Goal: Task Accomplishment & Management: Use online tool/utility

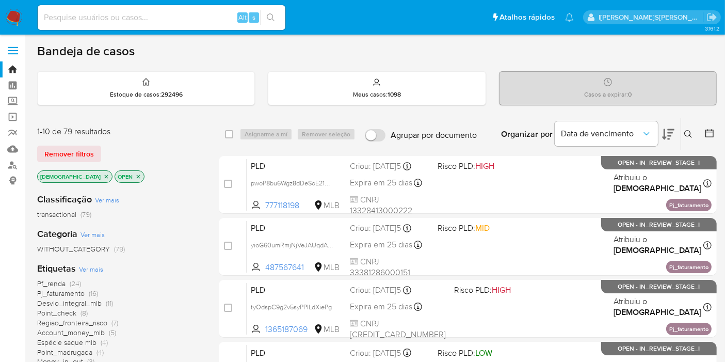
click at [207, 18] on input at bounding box center [162, 17] width 248 height 13
paste input "Ut2A4xcib0qZXqffmMCFMMRp"
type input "Ut2A4xcib0qZXqffmMCFMMRp"
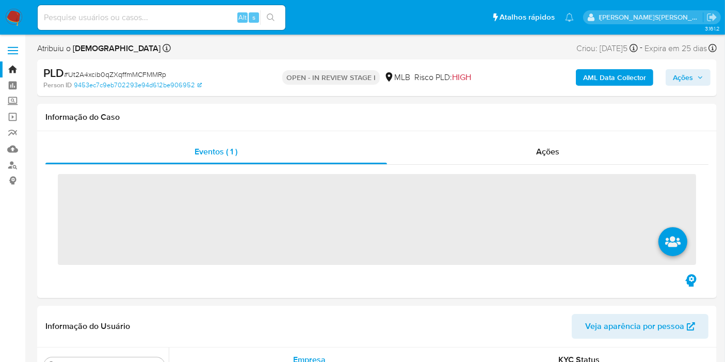
scroll to position [534, 0]
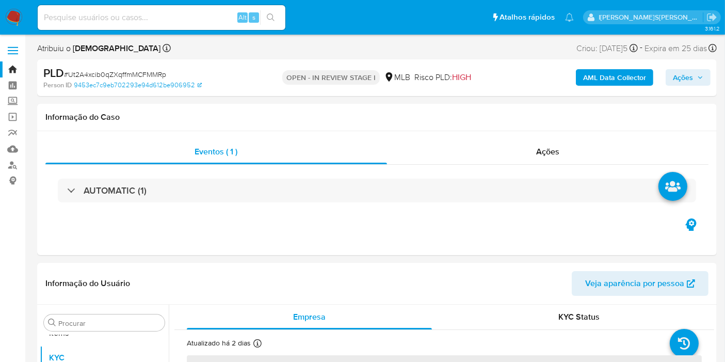
select select "10"
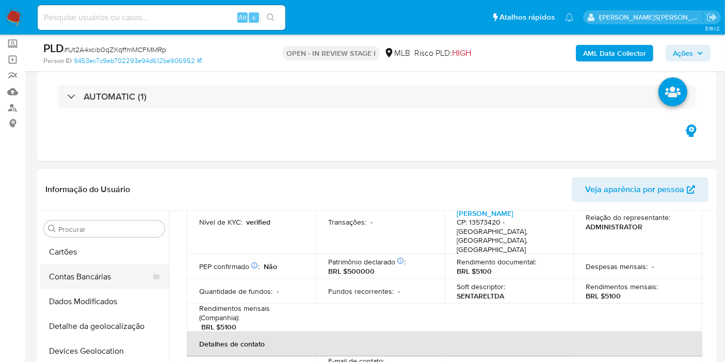
scroll to position [0, 0]
click at [104, 279] on button "Anexos" at bounding box center [100, 278] width 121 height 25
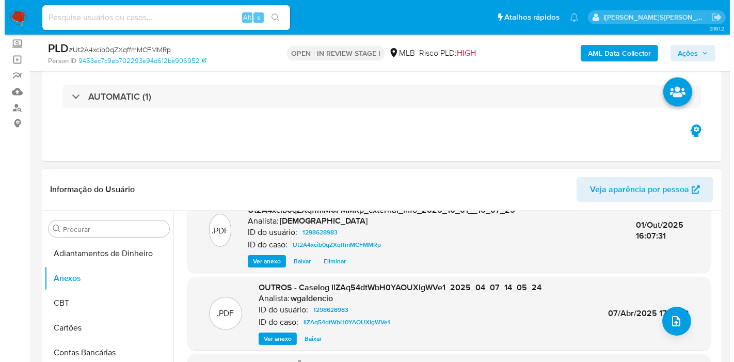
scroll to position [120, 0]
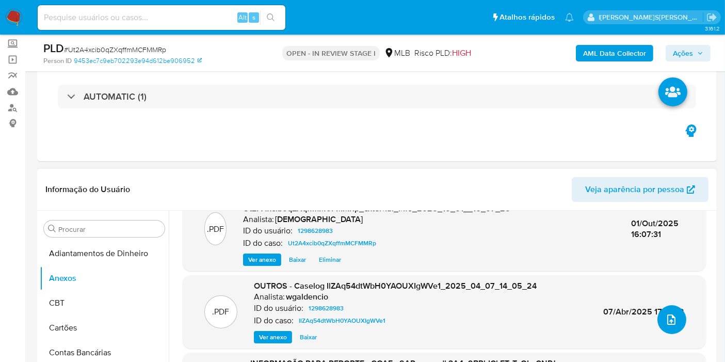
click at [666, 323] on icon "upload-file" at bounding box center [671, 319] width 12 height 12
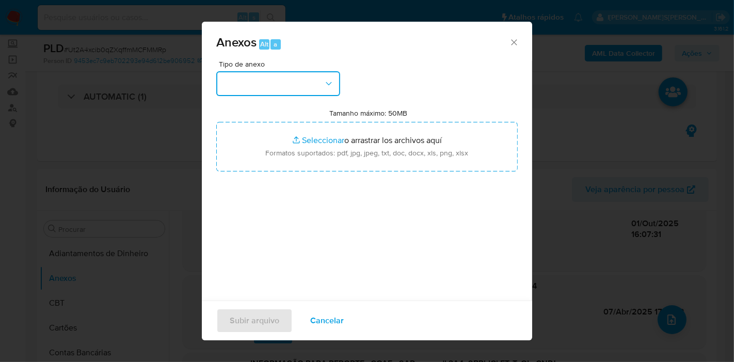
click at [271, 73] on button "button" at bounding box center [278, 83] width 124 height 25
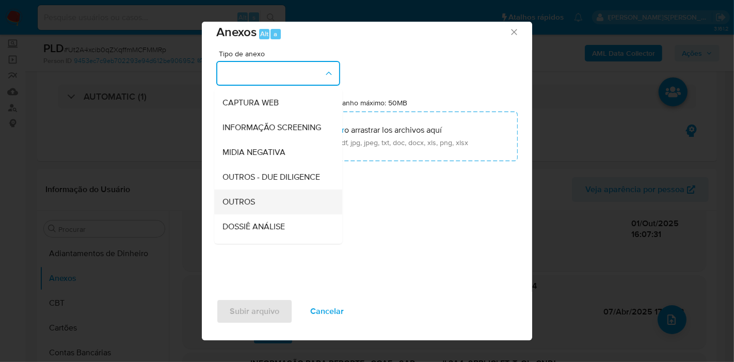
scroll to position [115, 0]
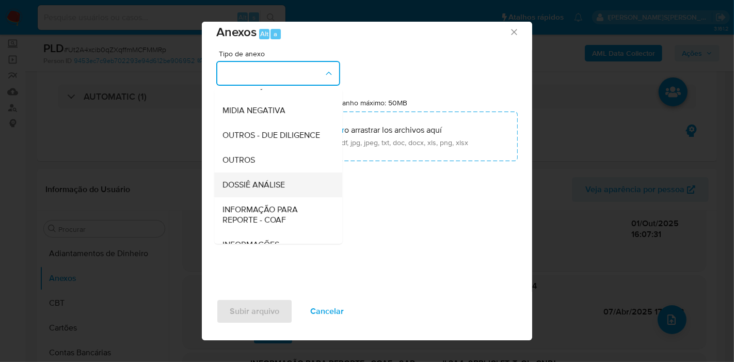
click at [272, 192] on div "DOSSIÊ ANÁLISE" at bounding box center [274, 184] width 105 height 25
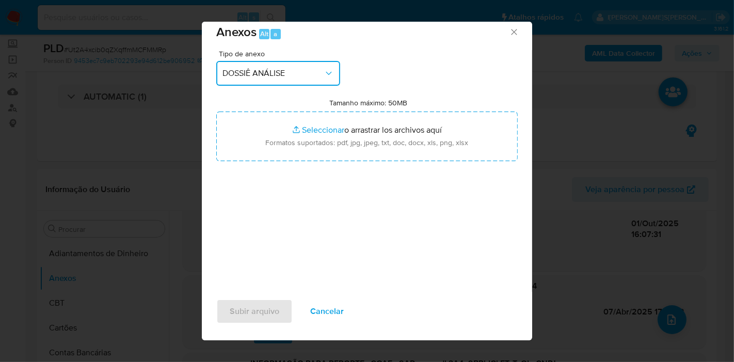
click at [264, 74] on span "DOSSIÊ ANÁLISE" at bounding box center [272, 73] width 101 height 10
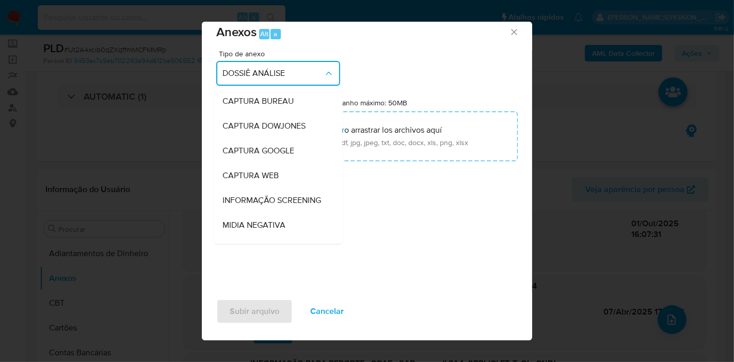
scroll to position [153, 0]
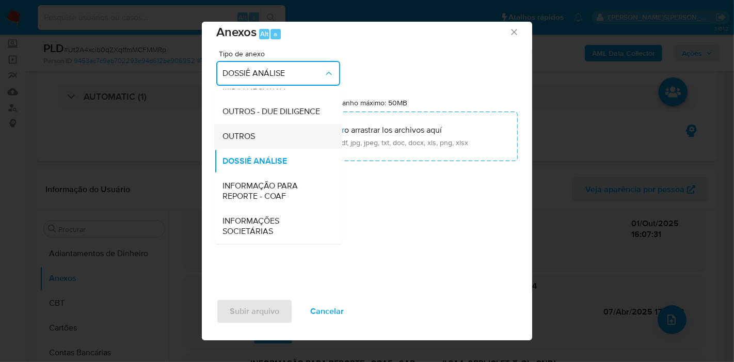
click at [254, 138] on span "OUTROS" at bounding box center [238, 136] width 32 height 10
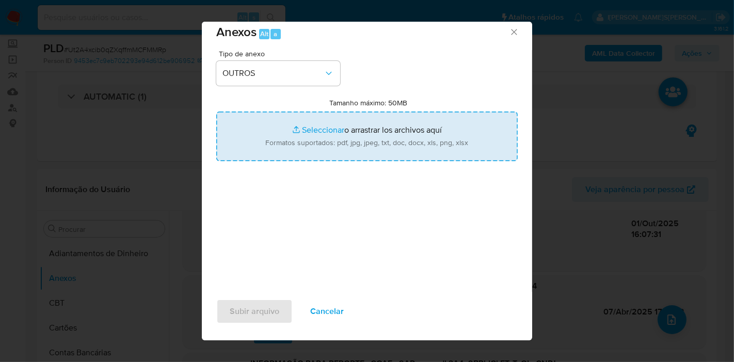
click at [289, 135] on input "Tamanho máximo: 50MB Seleccionar archivos" at bounding box center [366, 136] width 301 height 50
type input "C:\fakepath\2º SAR - XXXX_XX - CNPJ 52084984000130 - SENTARE LTDA.pdf"
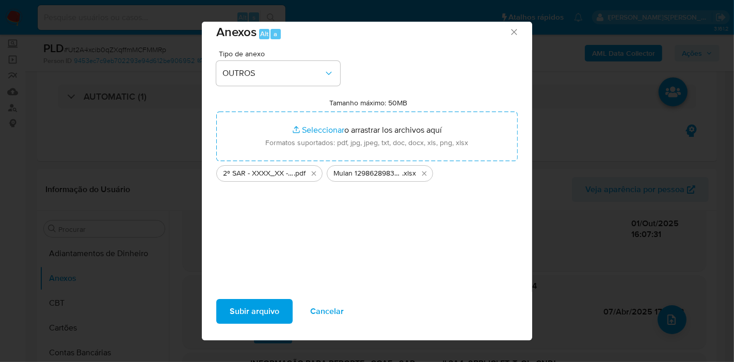
click at [251, 308] on span "Subir arquivo" at bounding box center [255, 311] width 50 height 23
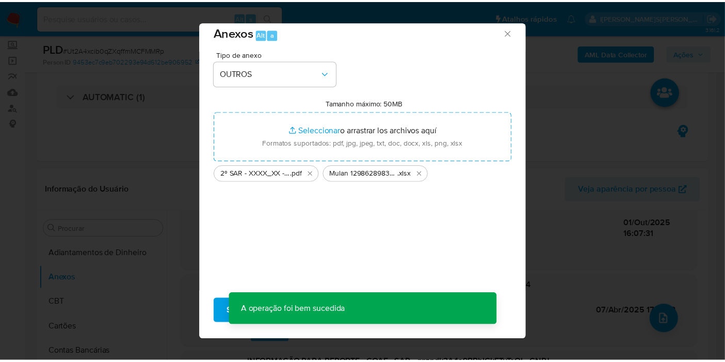
scroll to position [84, 0]
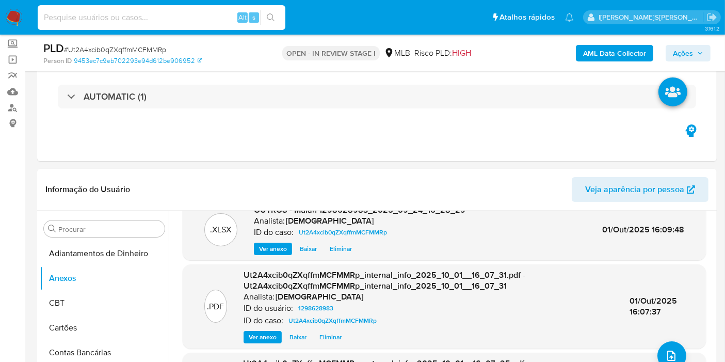
click at [162, 20] on input at bounding box center [162, 17] width 248 height 13
paste input "9AIIWylzVVxzFf2on7fgfxcv"
type input "9AIIWylzVVxzFf2on7fgfxcv"
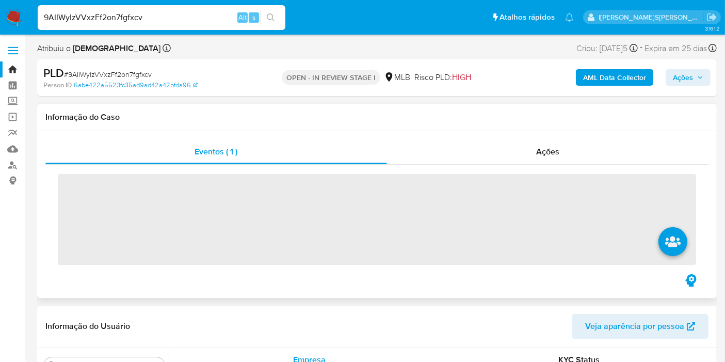
scroll to position [534, 0]
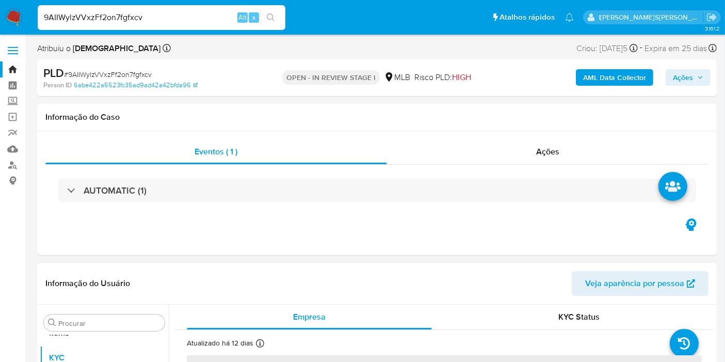
select select "10"
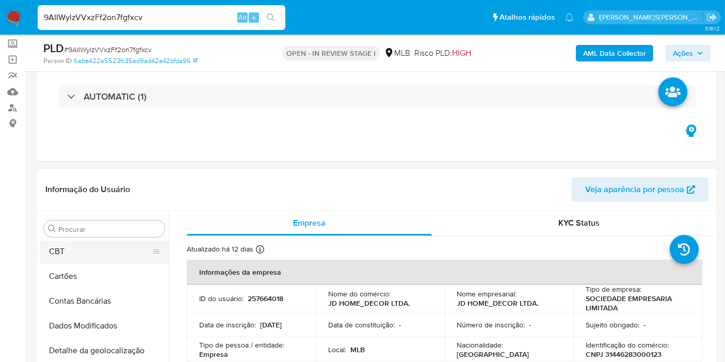
scroll to position [19, 0]
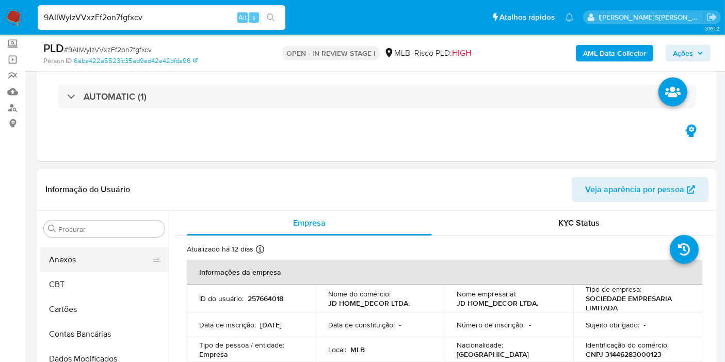
click at [75, 267] on button "Anexos" at bounding box center [100, 259] width 121 height 25
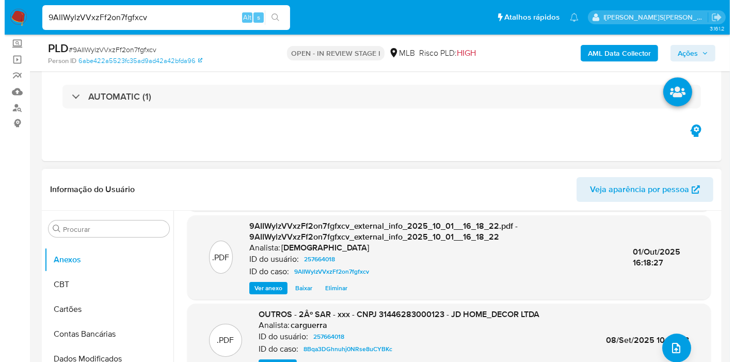
scroll to position [109, 0]
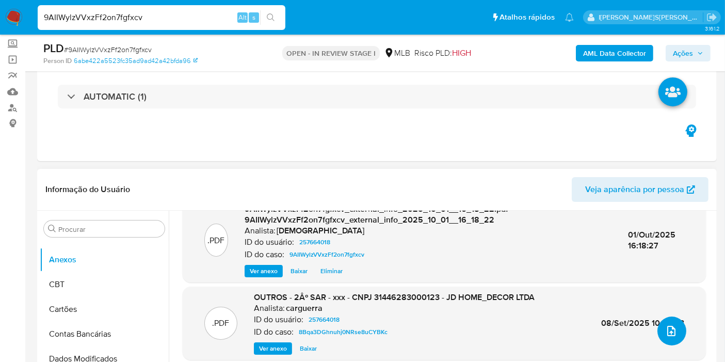
click at [668, 327] on icon "upload-file" at bounding box center [671, 330] width 12 height 12
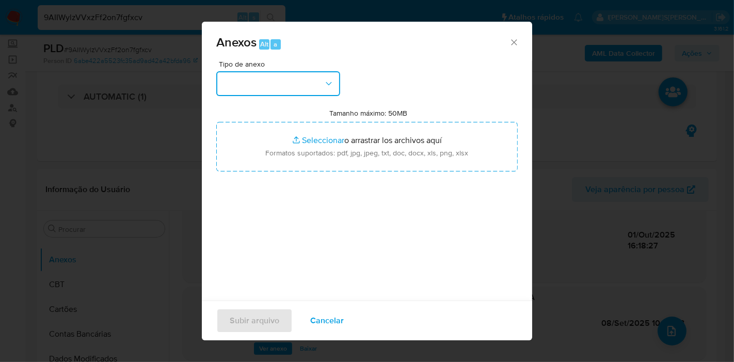
click at [294, 87] on button "button" at bounding box center [278, 83] width 124 height 25
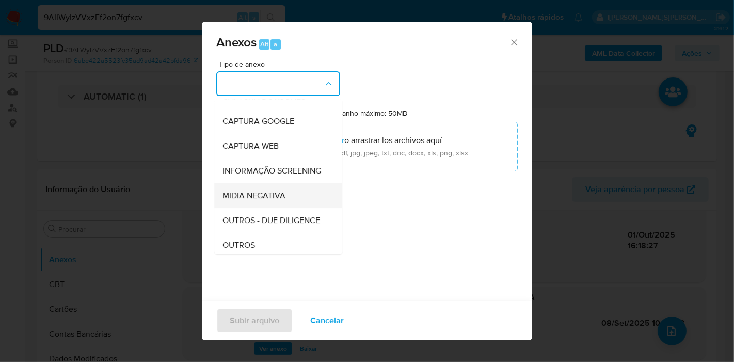
scroll to position [57, 0]
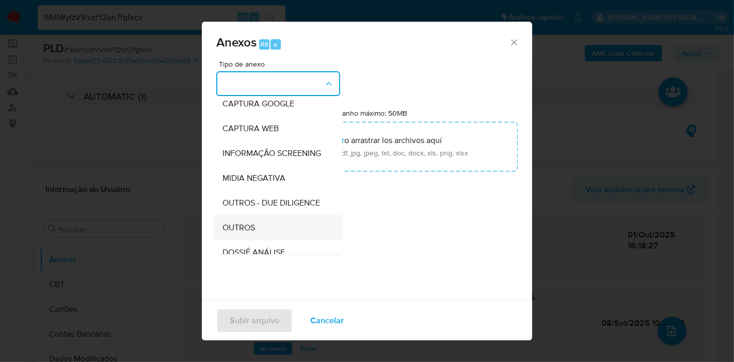
click at [282, 240] on div "OUTROS" at bounding box center [274, 227] width 105 height 25
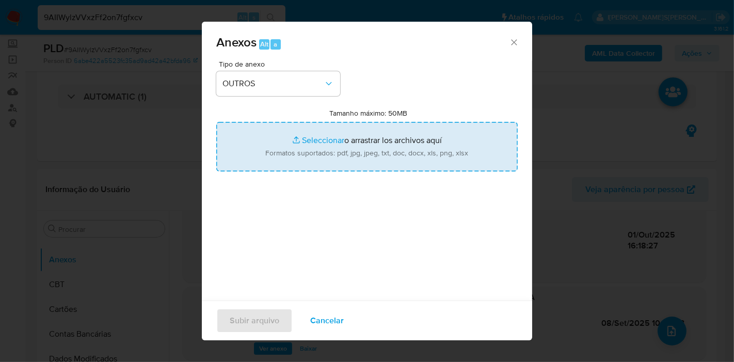
click at [289, 166] on input "Tamanho máximo: 50MB Seleccionar archivos" at bounding box center [366, 147] width 301 height 50
type input "C:\fakepath\2º SAR - XXXX_XX - CNPJ 31446283000123 - JD HOME_DECOR LTDA..pdf"
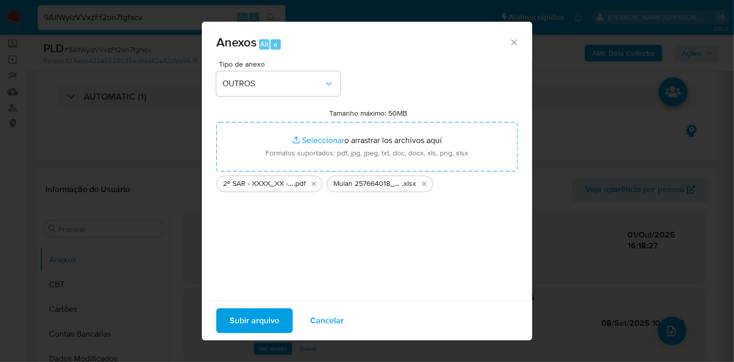
click at [254, 309] on span "Subir arquivo" at bounding box center [255, 320] width 50 height 23
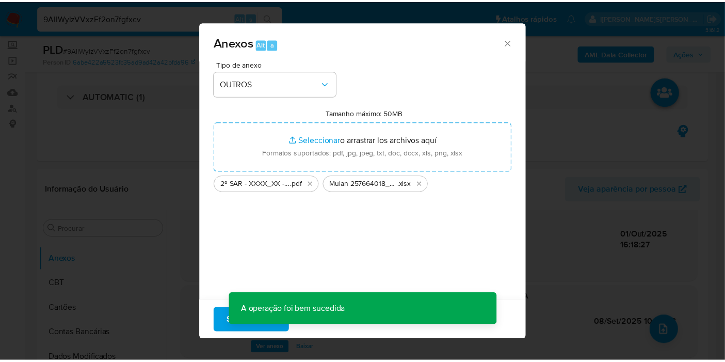
scroll to position [84, 0]
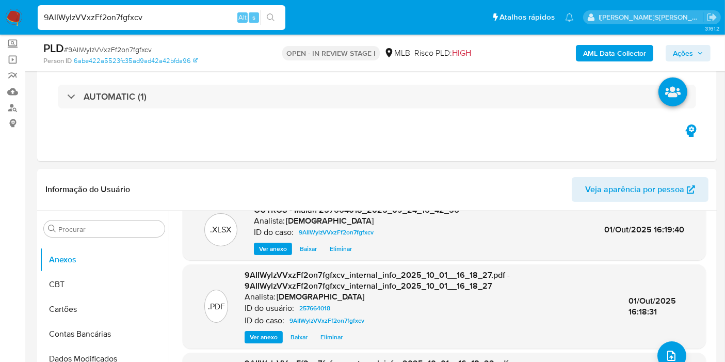
click at [220, 20] on input "9AIIWylzVVxzFf2on7fgfxcv" at bounding box center [162, 17] width 248 height 13
paste input "mLrG8KgAPCMyhZL5c4FtHixy"
type input "mLrG8KgAPCMyhZL5c4FtHixy"
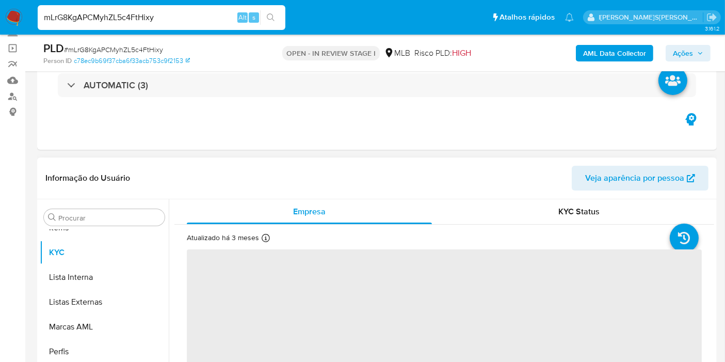
scroll to position [172, 0]
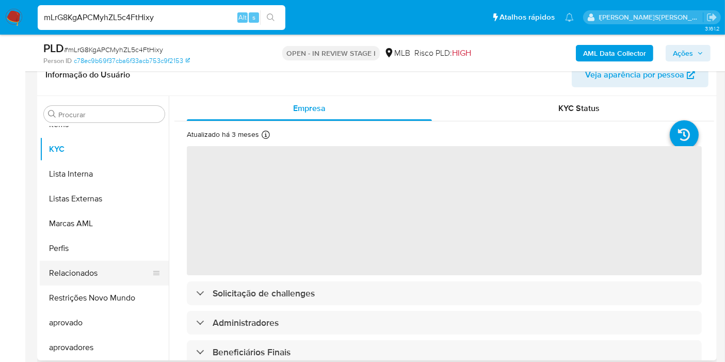
select select "10"
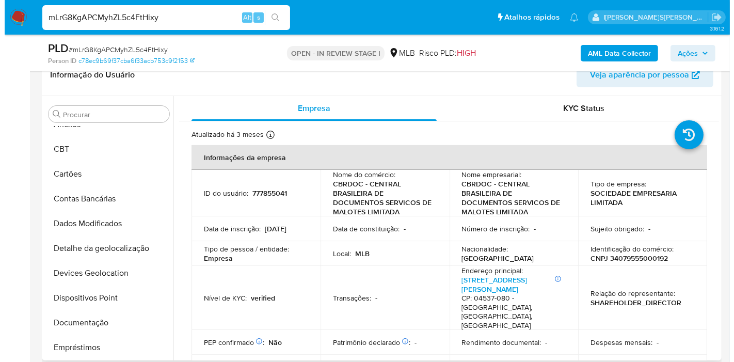
scroll to position [0, 0]
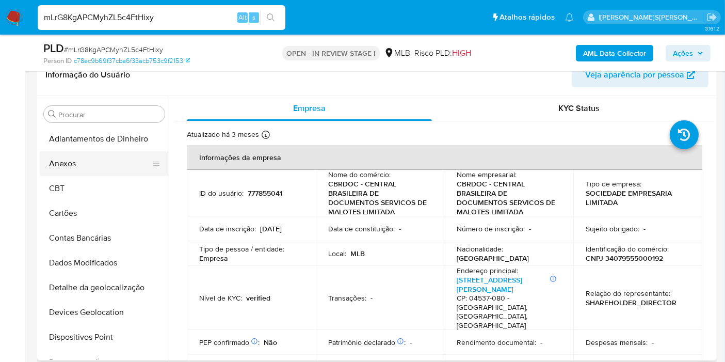
click at [99, 172] on button "Anexos" at bounding box center [100, 163] width 121 height 25
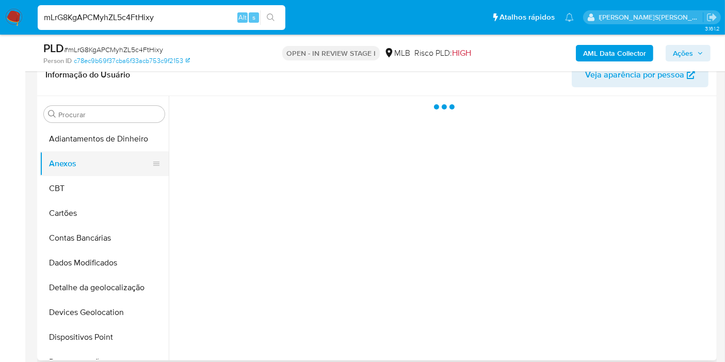
click at [99, 166] on button "Anexos" at bounding box center [100, 163] width 121 height 25
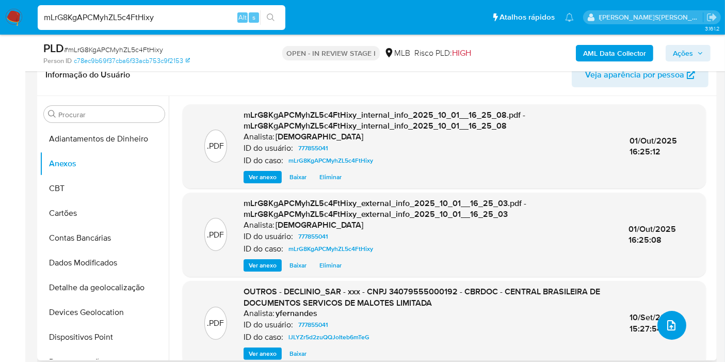
click at [669, 321] on icon "upload-file" at bounding box center [671, 325] width 12 height 12
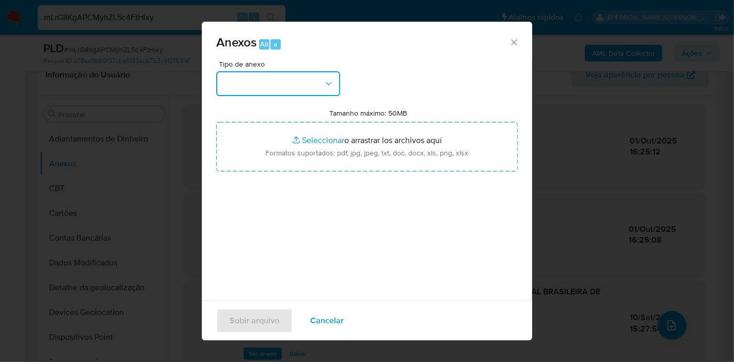
click at [297, 74] on button "button" at bounding box center [278, 83] width 124 height 25
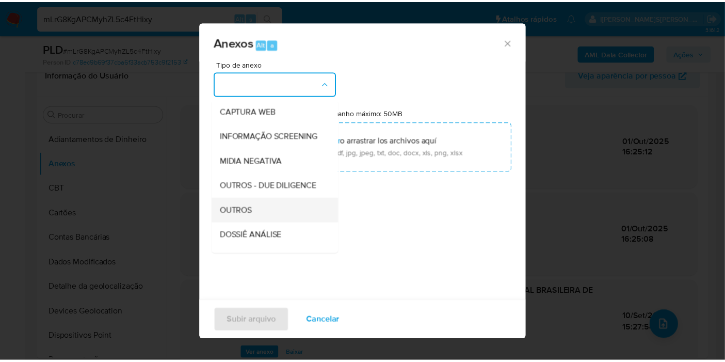
scroll to position [158, 0]
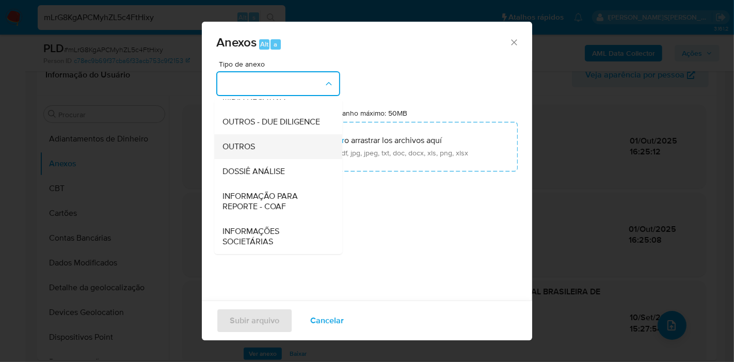
click at [281, 154] on div "OUTROS" at bounding box center [274, 146] width 105 height 25
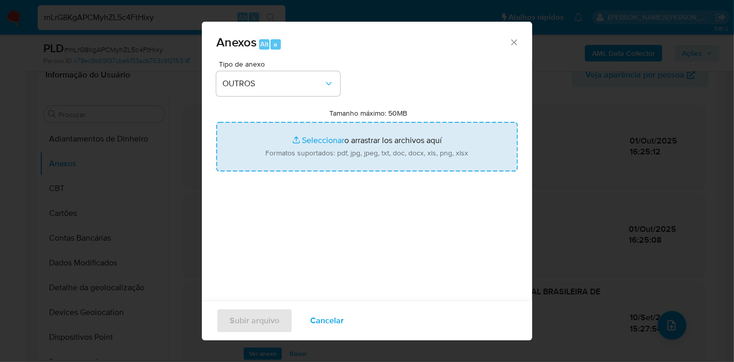
click at [284, 141] on input "Tamanho máximo: 50MB Seleccionar archivos" at bounding box center [366, 147] width 301 height 50
type input "C:\fakepath\DECLINIO - mLrG8KgAPCMyhZL5c4FtHixy - CNPJ 34079555000192 - CBRDOC …"
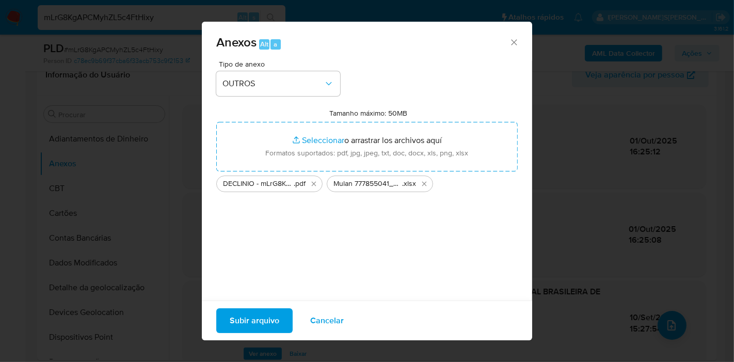
click at [256, 319] on span "Subir arquivo" at bounding box center [255, 320] width 50 height 23
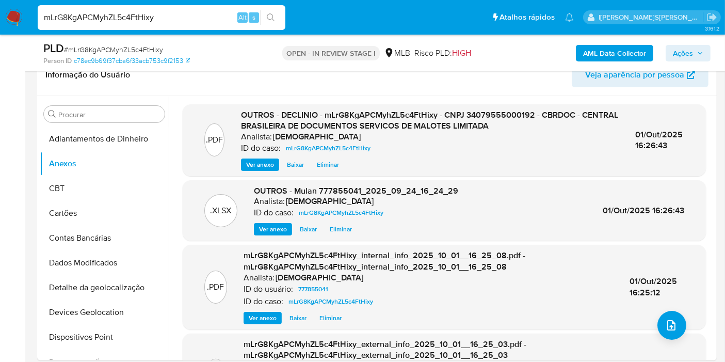
click at [186, 17] on input "mLrG8KgAPCMyhZL5c4FtHixy" at bounding box center [162, 17] width 248 height 13
paste input "7Dqtqd7Vyw3GddNbNcw4N4Fs"
type input "7Dqtqd7Vyw3GddNbNcw4N4Fs"
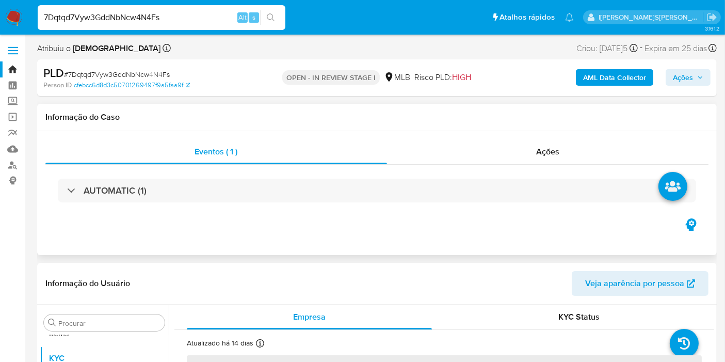
scroll to position [534, 0]
select select "10"
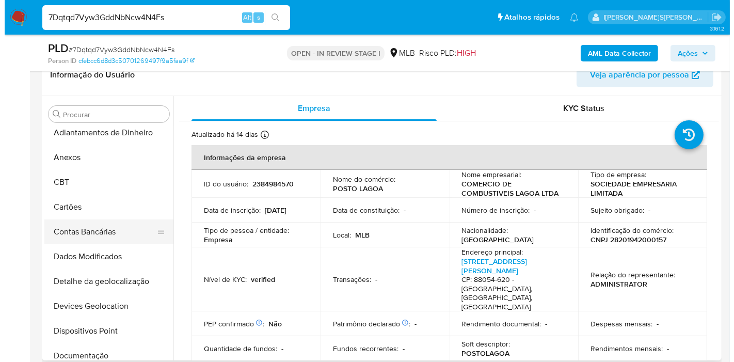
scroll to position [0, 0]
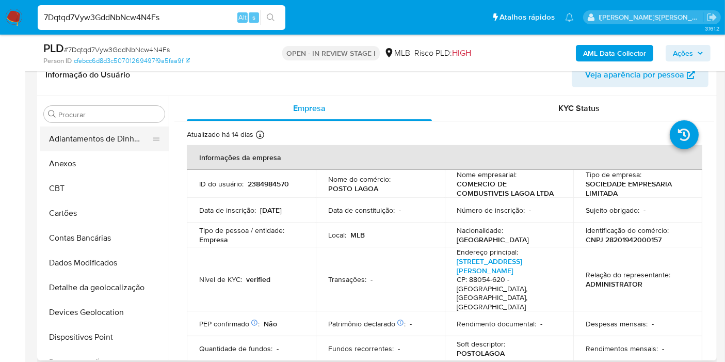
click at [83, 145] on button "Adiantamentos de Dinheiro" at bounding box center [100, 138] width 121 height 25
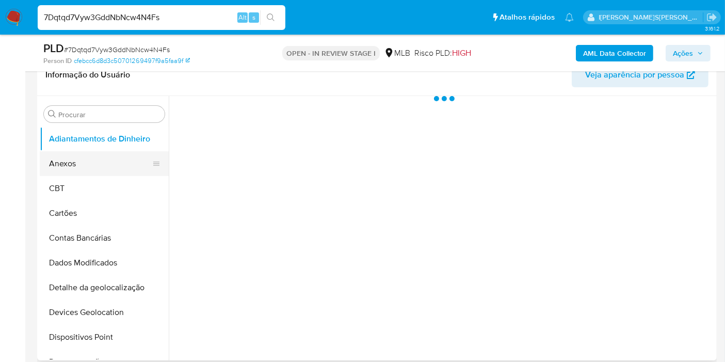
click at [85, 160] on button "Anexos" at bounding box center [100, 163] width 121 height 25
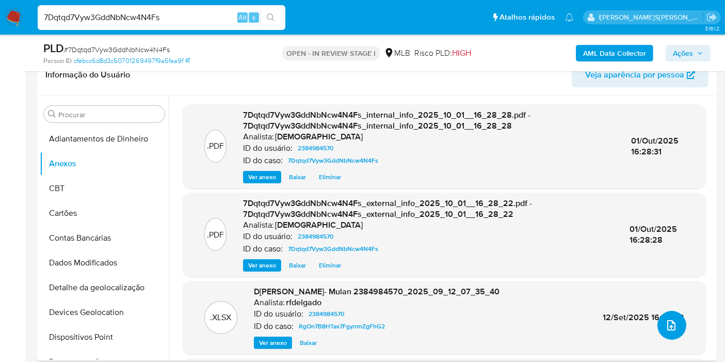
click at [671, 325] on icon "upload-file" at bounding box center [671, 325] width 8 height 10
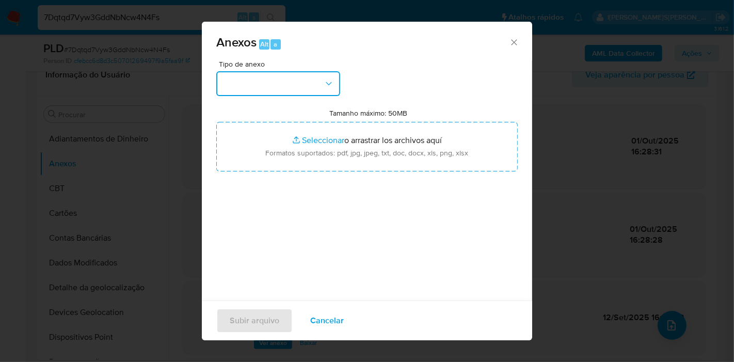
click at [313, 90] on button "button" at bounding box center [278, 83] width 124 height 25
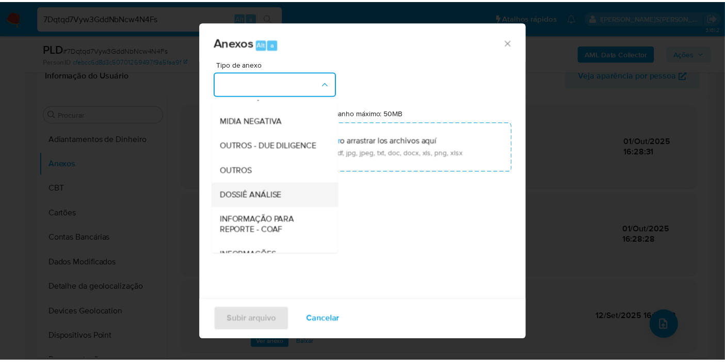
scroll to position [158, 0]
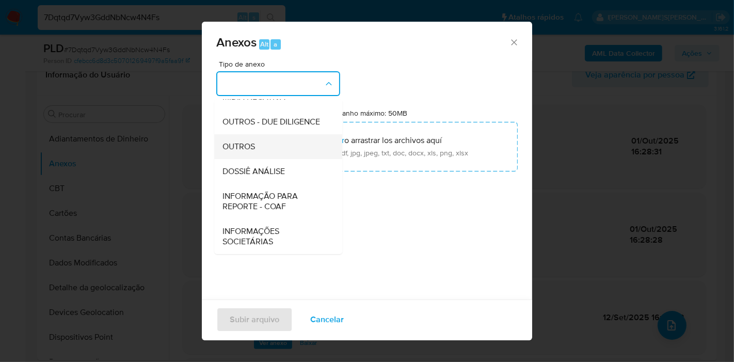
click at [267, 147] on div "OUTROS" at bounding box center [274, 146] width 105 height 25
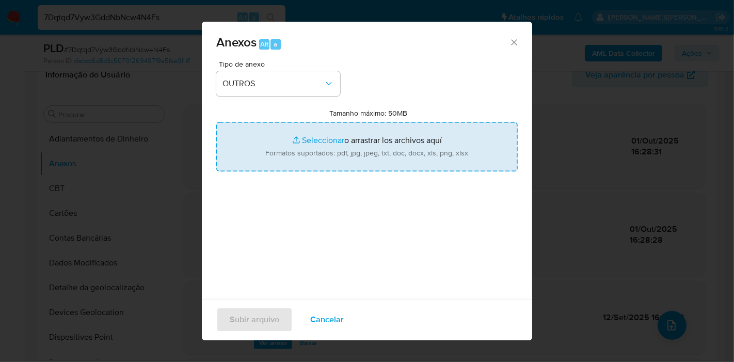
click at [280, 154] on input "Tamanho máximo: 50MB Seleccionar archivos" at bounding box center [366, 147] width 301 height 50
type input "C:\fakepath\DECLINIO - 7Dqtqd7Vyw3GddNbNcw4N4Fs - CNPJ 28201942000157 - COMERCI…"
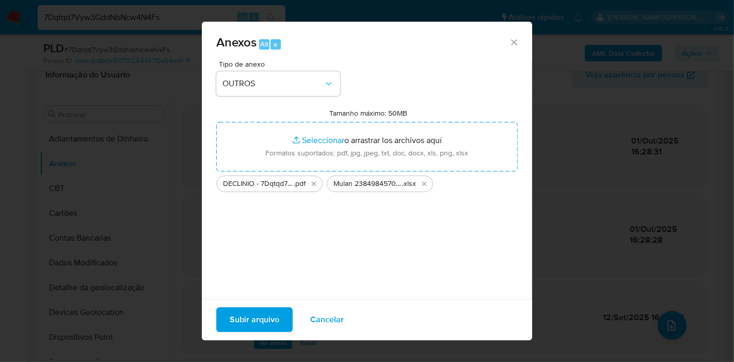
click at [268, 317] on span "Subir arquivo" at bounding box center [255, 319] width 50 height 23
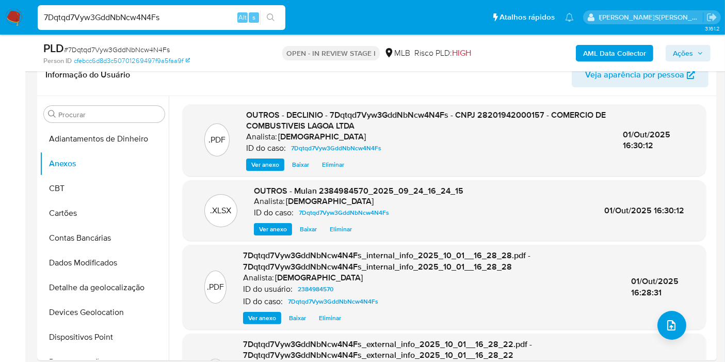
click at [184, 18] on input "7Dqtqd7Vyw3GddNbNcw4N4Fs" at bounding box center [162, 17] width 248 height 13
paste input "eNNlx3gX7GafYaoiJxNIVGYx"
type input "eNNlx3gX7GafYaoiJxNIVGYx"
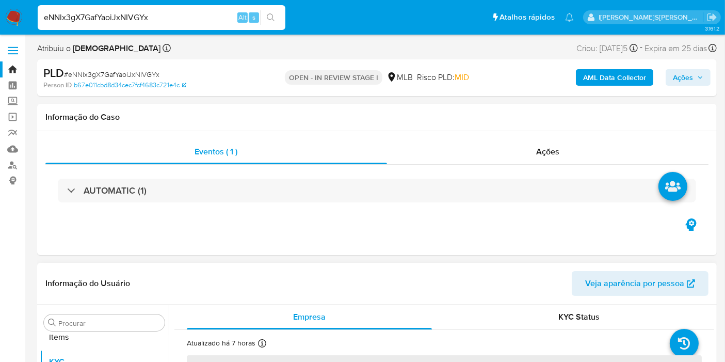
scroll to position [534, 0]
select select "10"
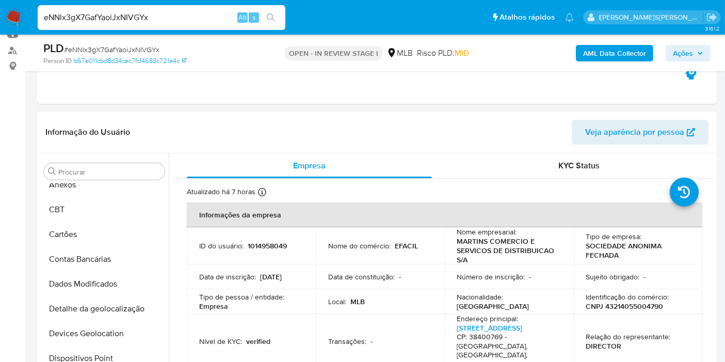
scroll to position [0, 0]
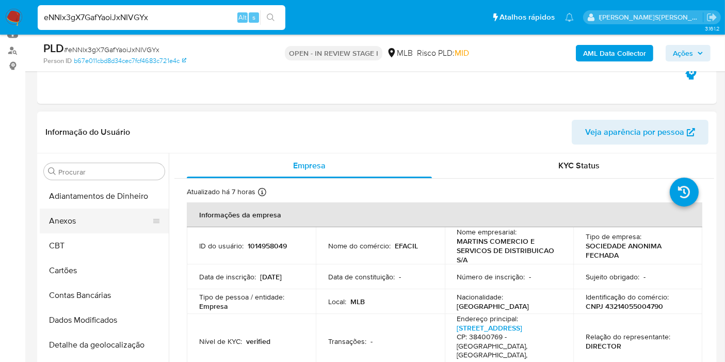
click at [87, 220] on button "Anexos" at bounding box center [100, 220] width 121 height 25
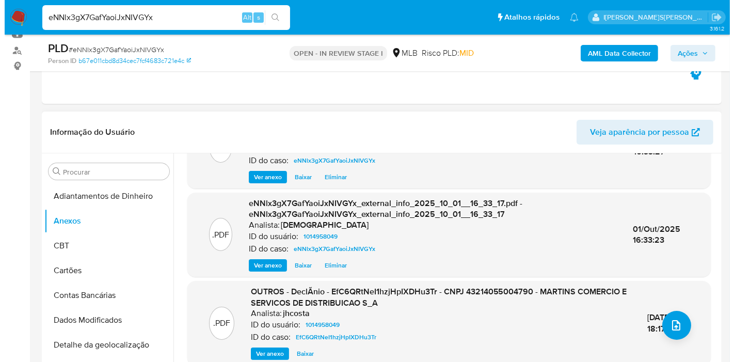
scroll to position [115, 0]
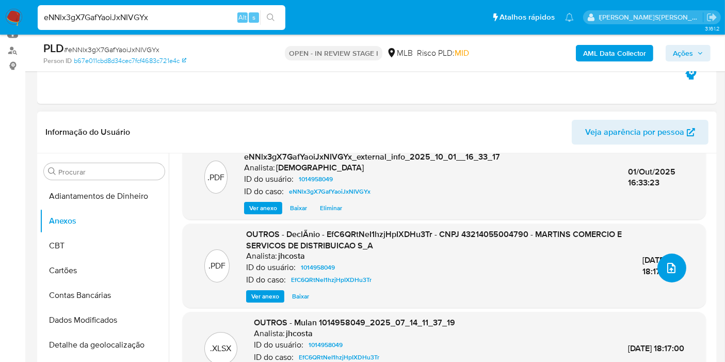
click at [665, 262] on span "upload-file" at bounding box center [671, 268] width 12 height 12
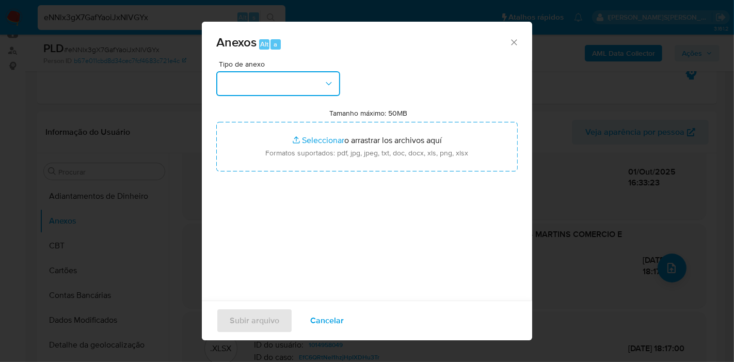
click at [303, 73] on button "button" at bounding box center [278, 83] width 124 height 25
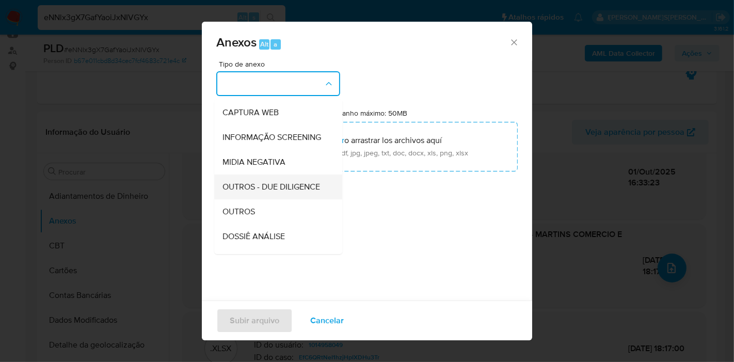
scroll to position [158, 0]
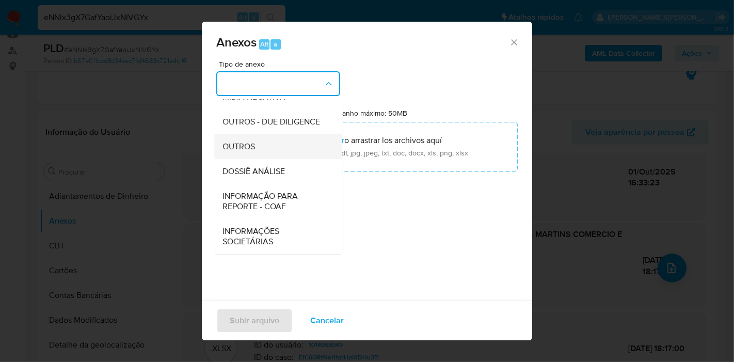
click at [275, 152] on div "OUTROS" at bounding box center [274, 146] width 105 height 25
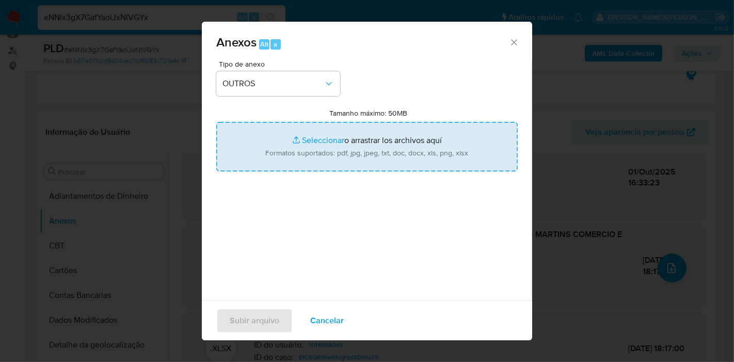
click at [295, 138] on input "Tamanho máximo: 50MB Seleccionar archivos" at bounding box center [366, 147] width 301 height 50
type input "C:\fakepath\DECLINIO - eNNlx3gX7GafYaoiJxNIVGYx - CNPJ 43214055004790 - MARTINS…"
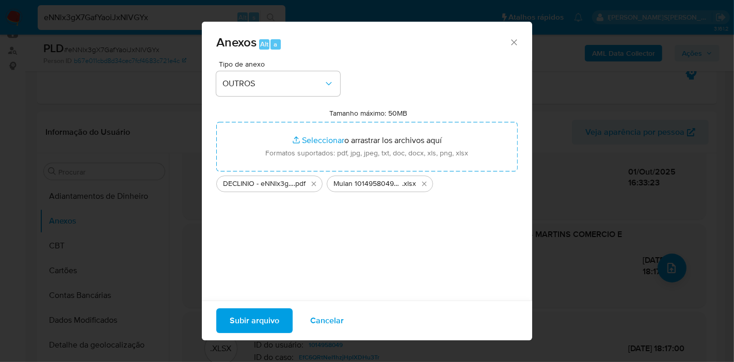
click at [265, 314] on span "Subir arquivo" at bounding box center [255, 320] width 50 height 23
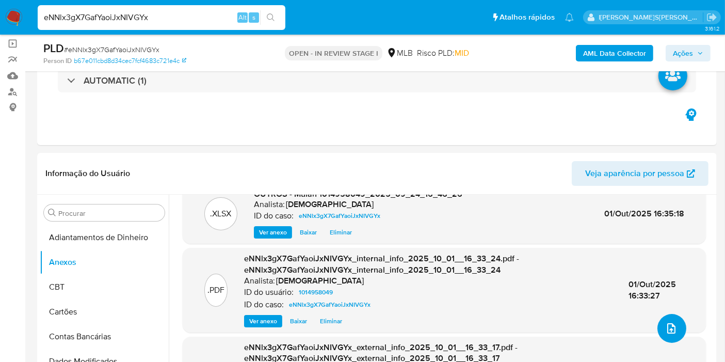
scroll to position [0, 0]
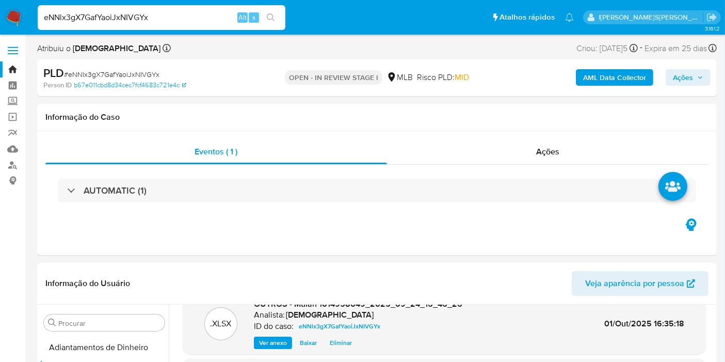
click at [133, 17] on input "eNNlx3gX7GafYaoiJxNIVGYx" at bounding box center [162, 17] width 248 height 13
paste input "zhwl8u3isAgEaDa96DzBFtAM"
type input "zhwl8u3isAgEaDa96DzBFtAM"
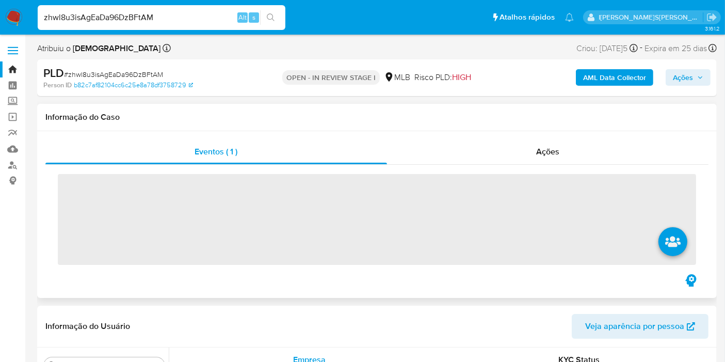
scroll to position [534, 0]
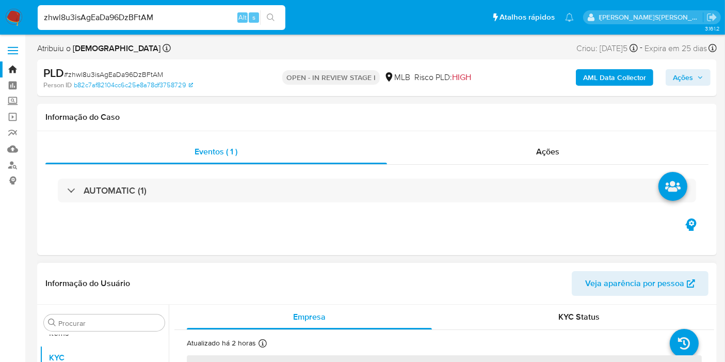
select select "10"
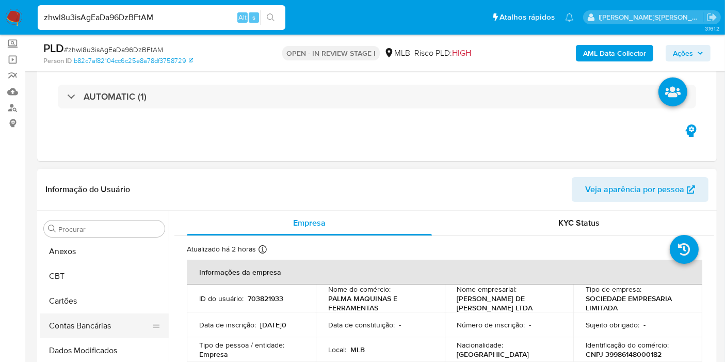
scroll to position [0, 0]
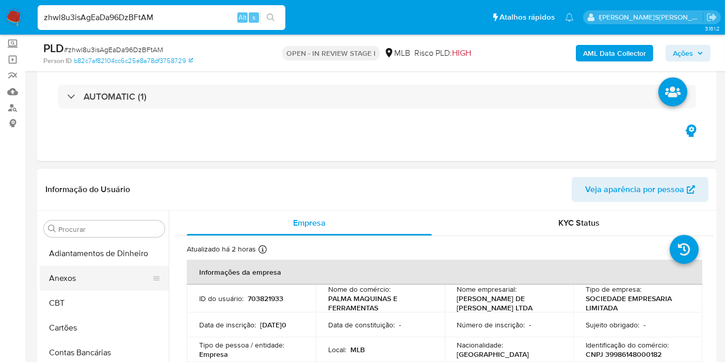
click at [84, 271] on button "Anexos" at bounding box center [100, 278] width 121 height 25
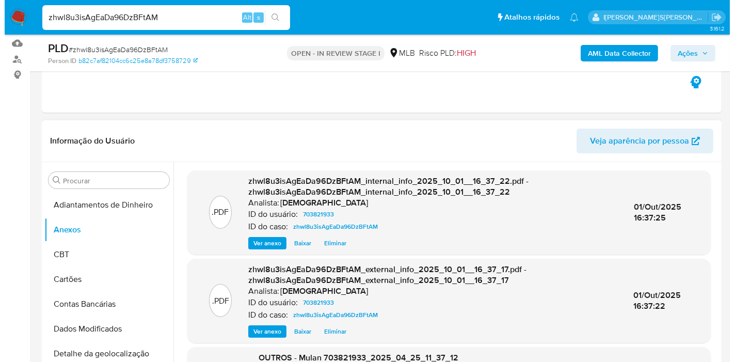
scroll to position [172, 0]
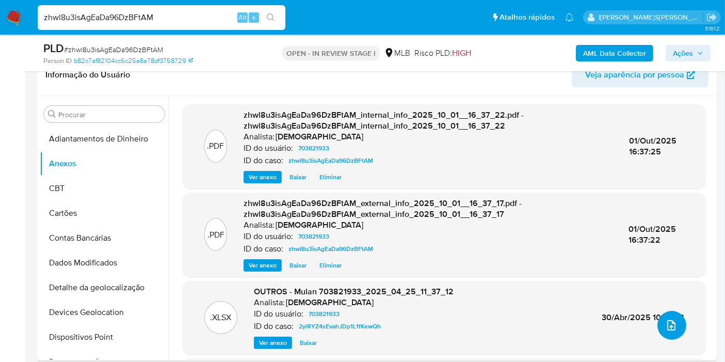
click at [666, 331] on button "upload-file" at bounding box center [671, 325] width 29 height 29
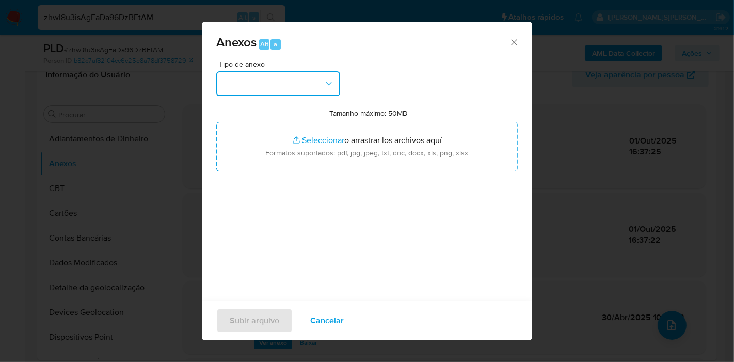
click at [316, 85] on button "button" at bounding box center [278, 83] width 124 height 25
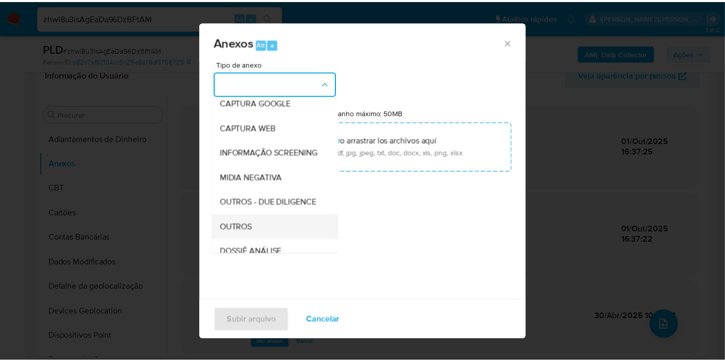
scroll to position [115, 0]
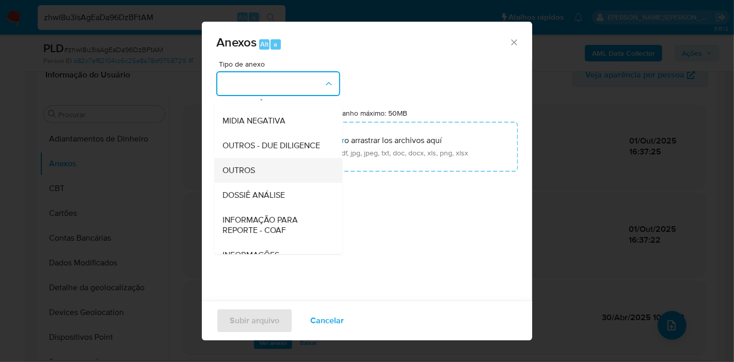
click at [282, 183] on div "OUTROS" at bounding box center [274, 170] width 105 height 25
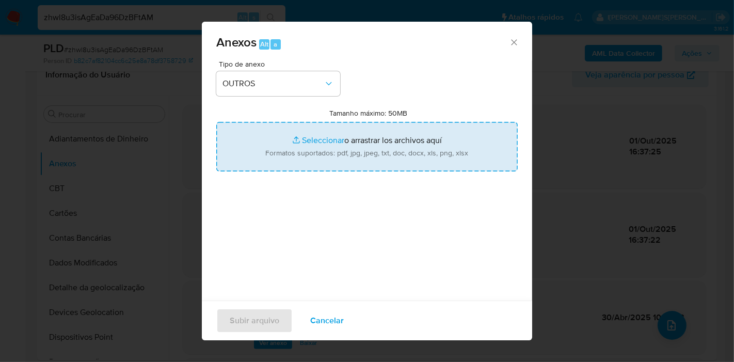
click at [284, 147] on input "Tamanho máximo: 50MB Seleccionar archivos" at bounding box center [366, 147] width 301 height 50
type input "C:\fakepath\DECLINIO - zhwl8u3isAgEaDa96DzBFtAM - CNPJ 39986148000182 - [PERSON…"
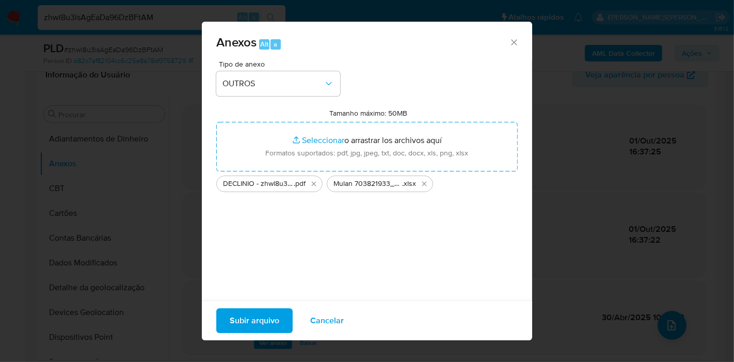
click at [266, 323] on span "Subir arquivo" at bounding box center [255, 320] width 50 height 23
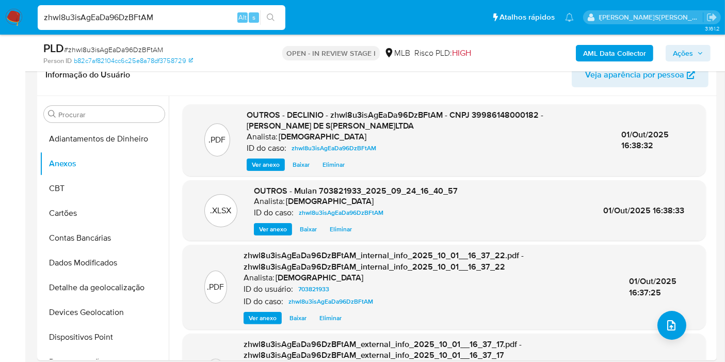
click at [134, 18] on input "zhwl8u3isAgEaDa96DzBFtAM" at bounding box center [162, 17] width 248 height 13
paste input "5f75uMCEqgCU03R4k5nDNUWD"
type input "5f75uMCEqgCU03R4k5nDNUWD"
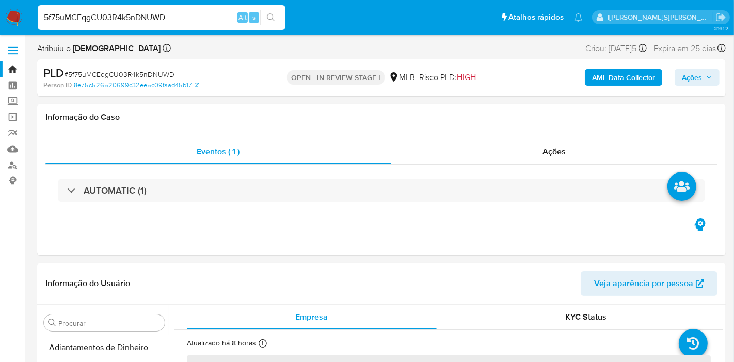
select select "10"
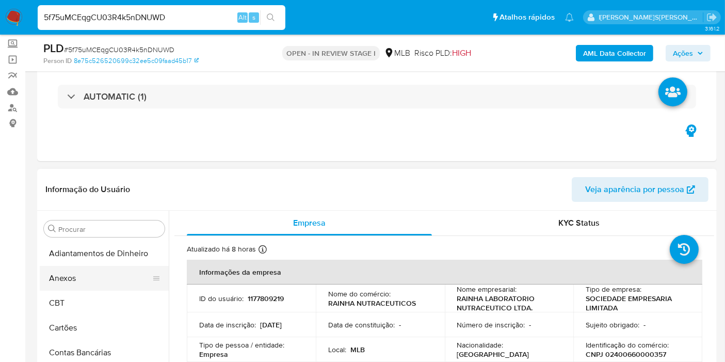
click at [99, 278] on button "Anexos" at bounding box center [100, 278] width 121 height 25
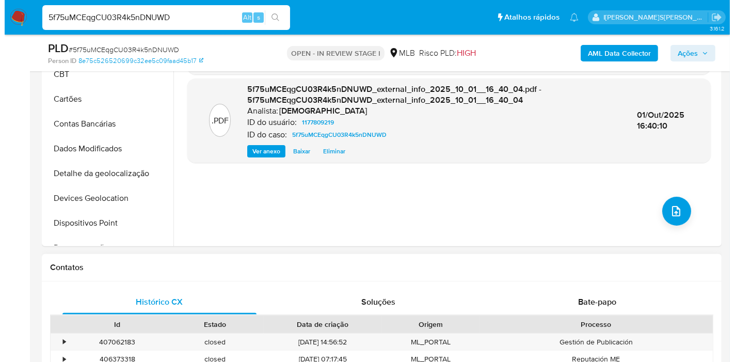
scroll to position [286, 0]
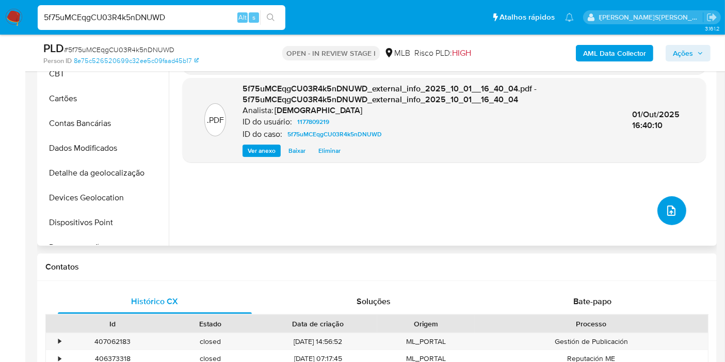
click at [673, 210] on button "upload-file" at bounding box center [671, 210] width 29 height 29
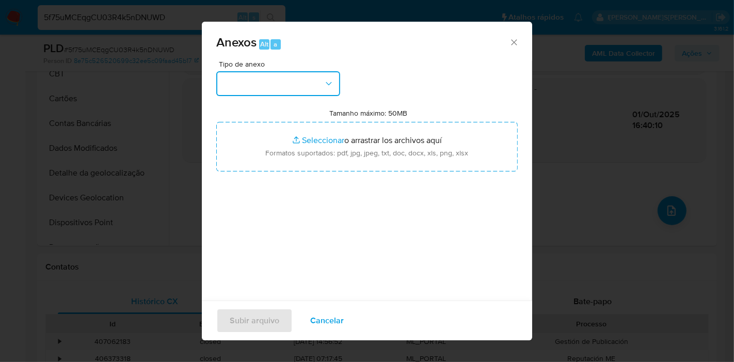
click at [285, 80] on button "button" at bounding box center [278, 83] width 124 height 25
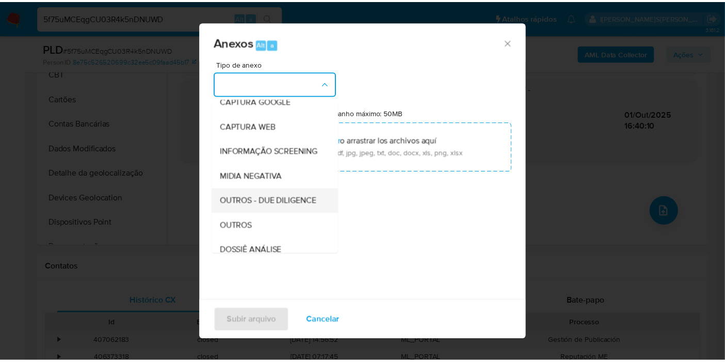
scroll to position [115, 0]
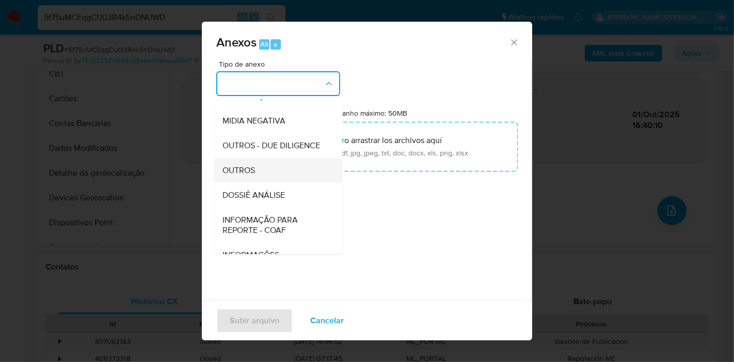
click at [267, 183] on div "OUTROS" at bounding box center [274, 170] width 105 height 25
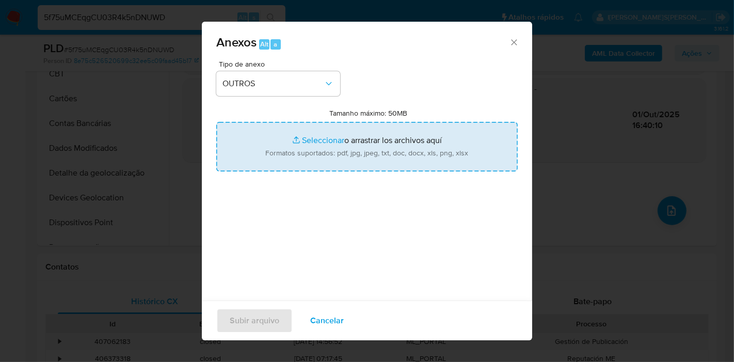
click at [308, 143] on input "Tamanho máximo: 50MB Seleccionar archivos" at bounding box center [366, 147] width 301 height 50
type input "C:\fakepath\DECLINIO - 5f75uMCEqgCU03R4k5nDNUWD - CNPJ 02400660000357 - RAINHA …"
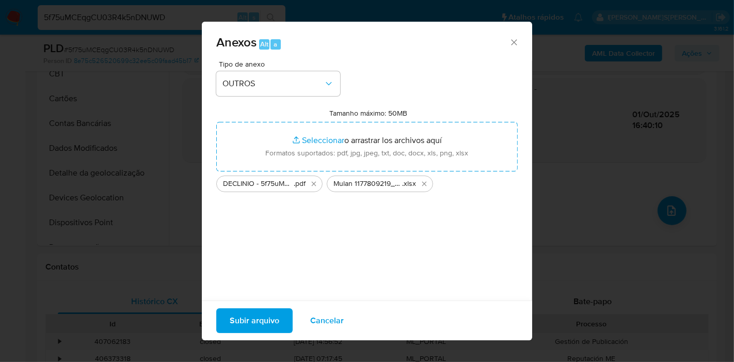
click at [254, 325] on span "Subir arquivo" at bounding box center [255, 320] width 50 height 23
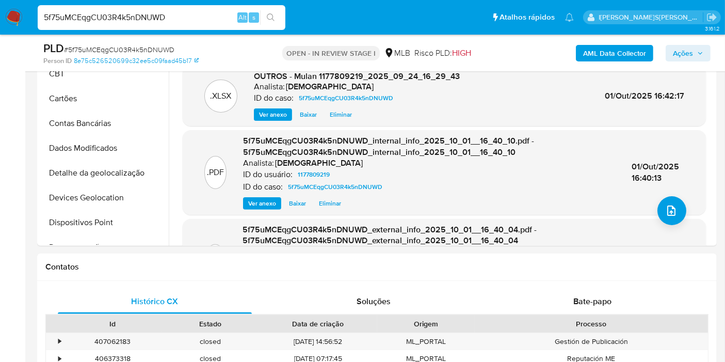
click at [206, 15] on input "5f75uMCEqgCU03R4k5nDNUWD" at bounding box center [162, 17] width 248 height 13
paste input "yioG60umRmjNjVeJAUqdArqe"
type input "yioG60umRmjNjVeJAUqdArqe"
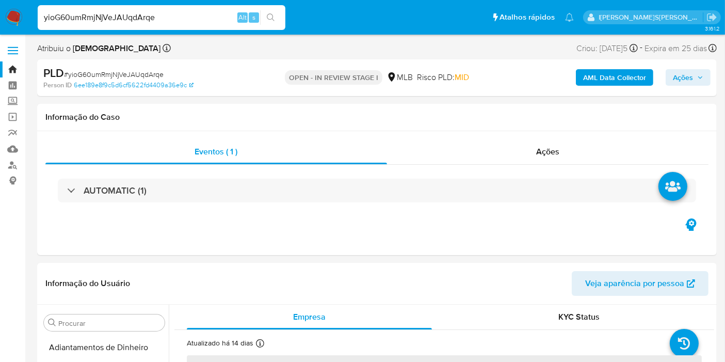
select select "10"
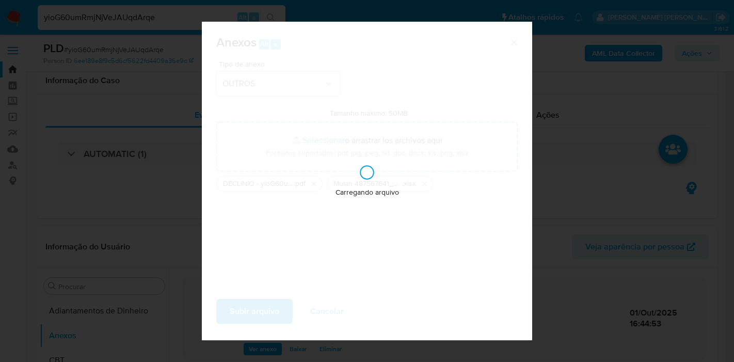
select select "10"
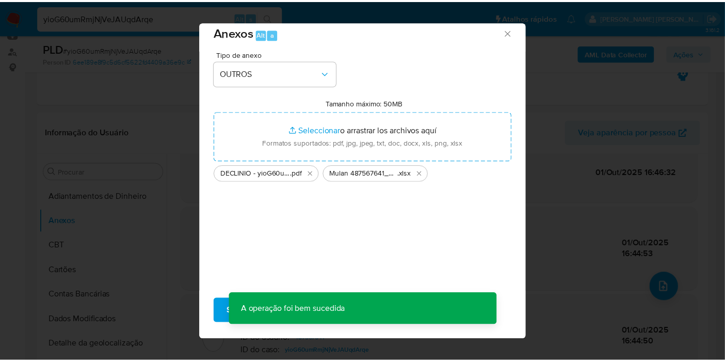
scroll to position [95, 0]
